Goal: Find contact information: Find contact information

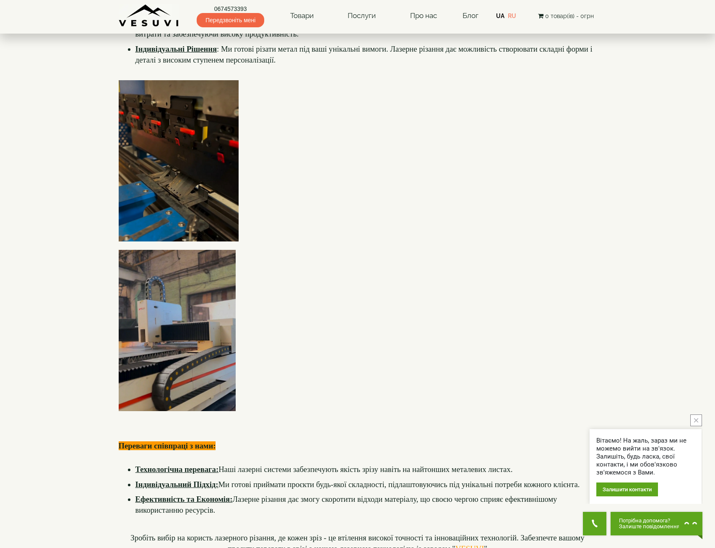
scroll to position [494, 0]
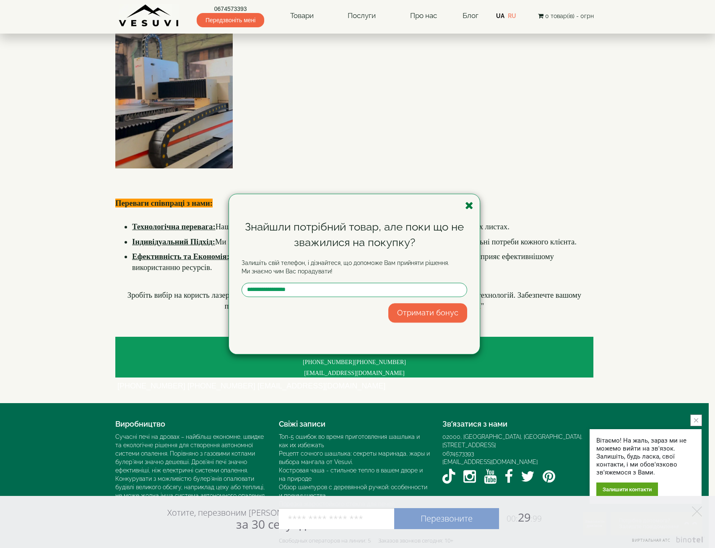
click at [471, 203] on icon "button" at bounding box center [469, 205] width 8 height 10
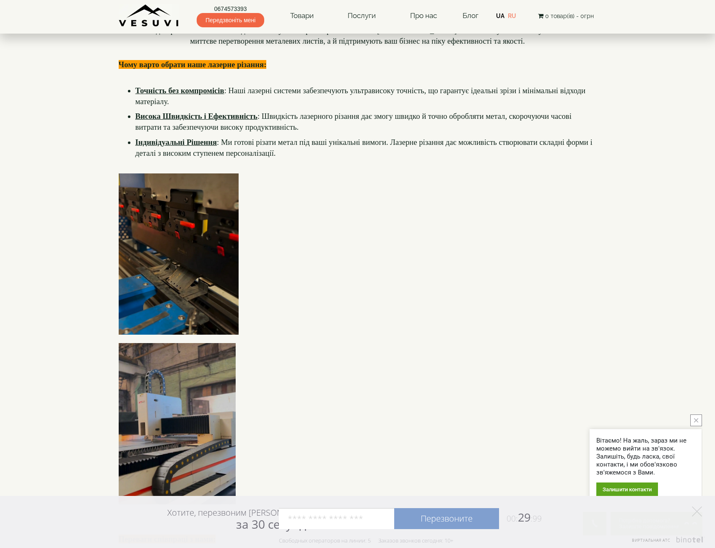
scroll to position [0, 0]
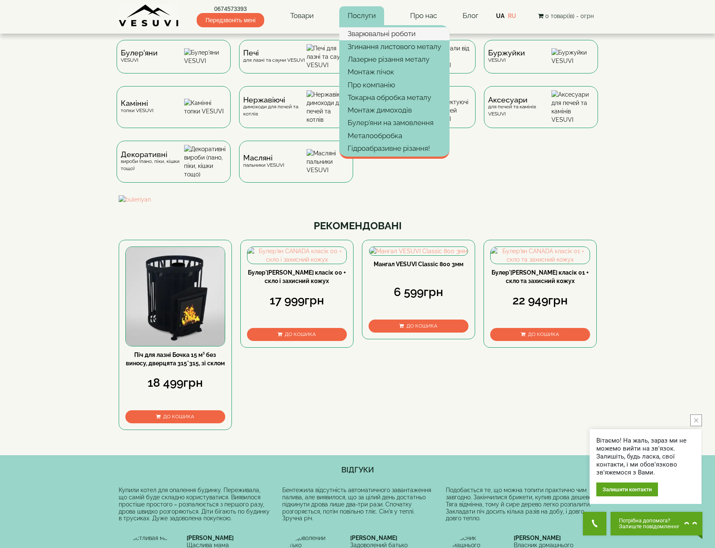
click at [382, 29] on link "Зварювальні роботи" at bounding box center [394, 33] width 110 height 13
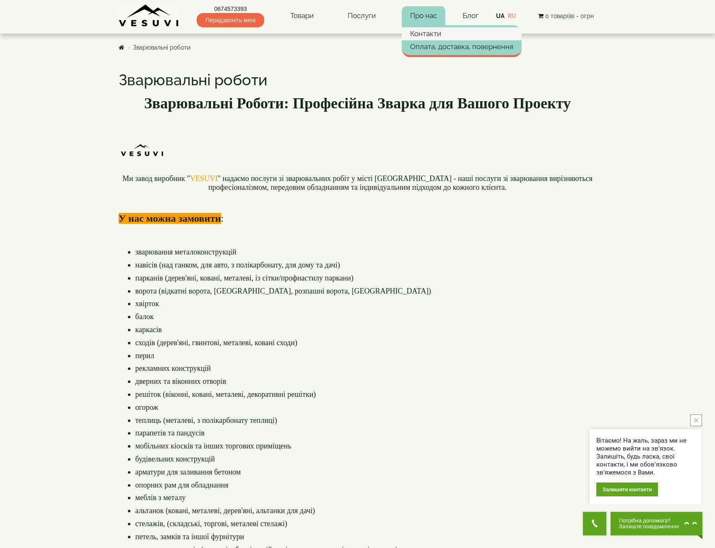
click at [424, 33] on link "Контакти" at bounding box center [462, 33] width 120 height 13
